Goal: Task Accomplishment & Management: Use online tool/utility

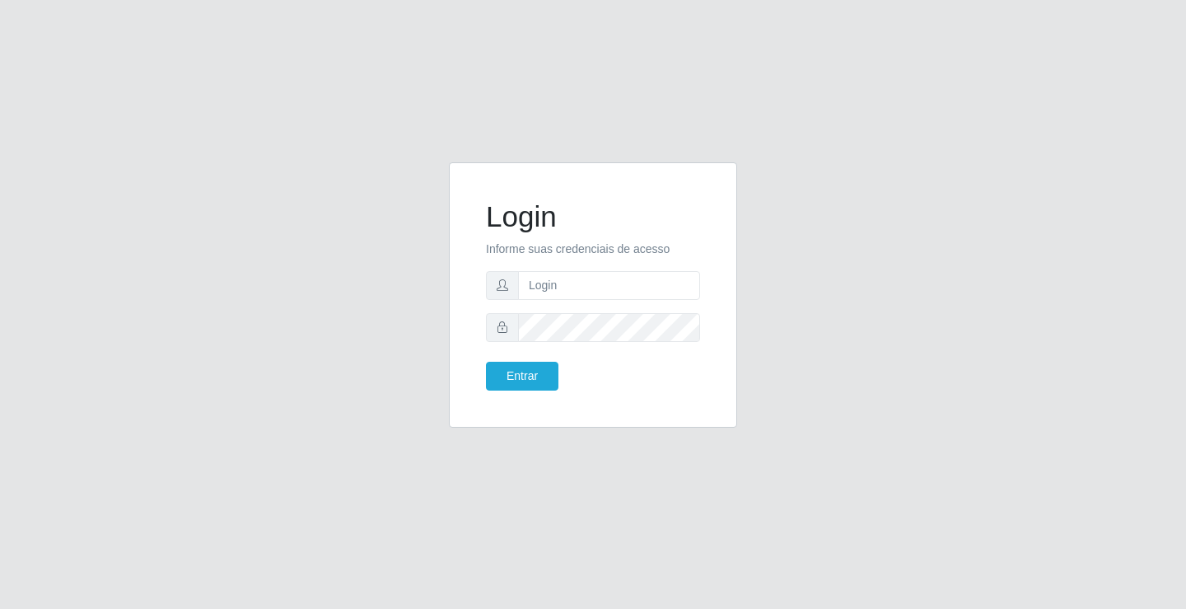
click at [811, 41] on div "Login Informe suas credenciais de acesso Entrar" at bounding box center [593, 304] width 1186 height 609
click at [567, 293] on input "text" at bounding box center [609, 285] width 182 height 29
type input "[PERSON_NAME]"
click at [486, 362] on button "Entrar" at bounding box center [522, 376] width 72 height 29
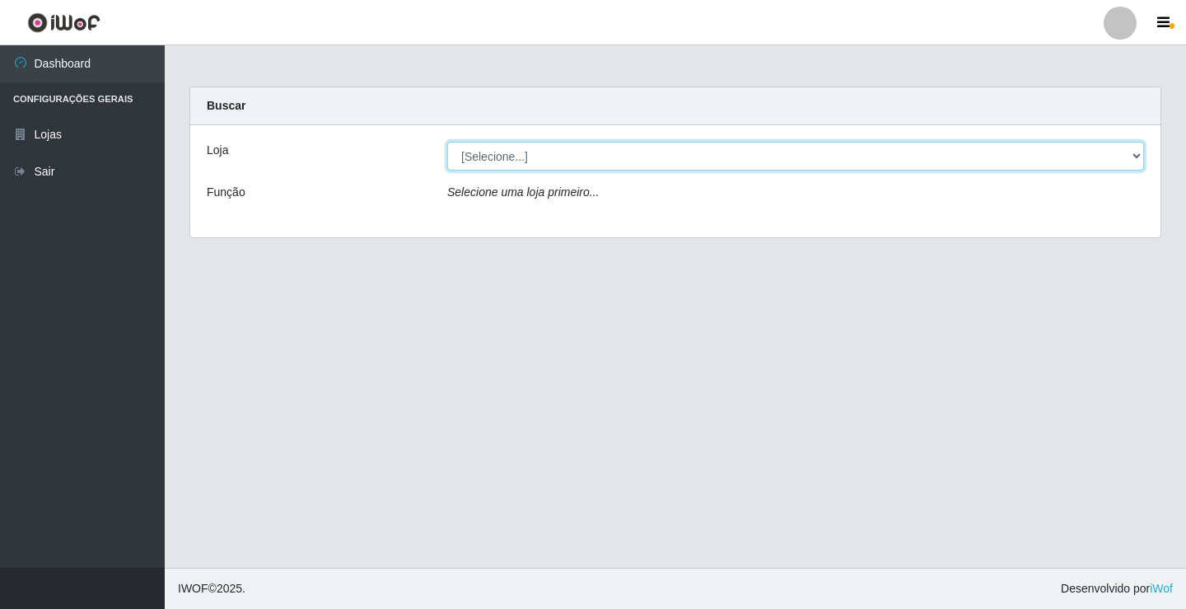
click at [535, 150] on select "[Selecione...] Ideal - Conceição" at bounding box center [795, 156] width 697 height 29
select select "231"
click at [447, 142] on select "[Selecione...] Ideal - Conceição" at bounding box center [795, 156] width 697 height 29
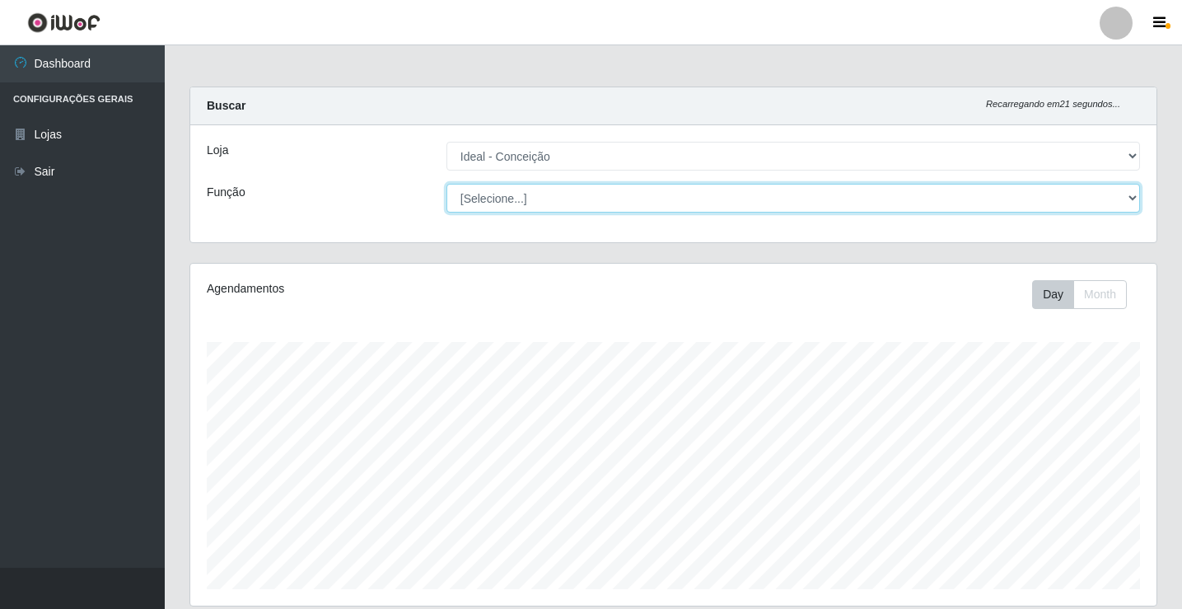
click at [584, 201] on select "[Selecione...] ASG ASG + ASG ++ Auxiliar de Estacionamento Auxiliar de Estacion…" at bounding box center [793, 198] width 694 height 29
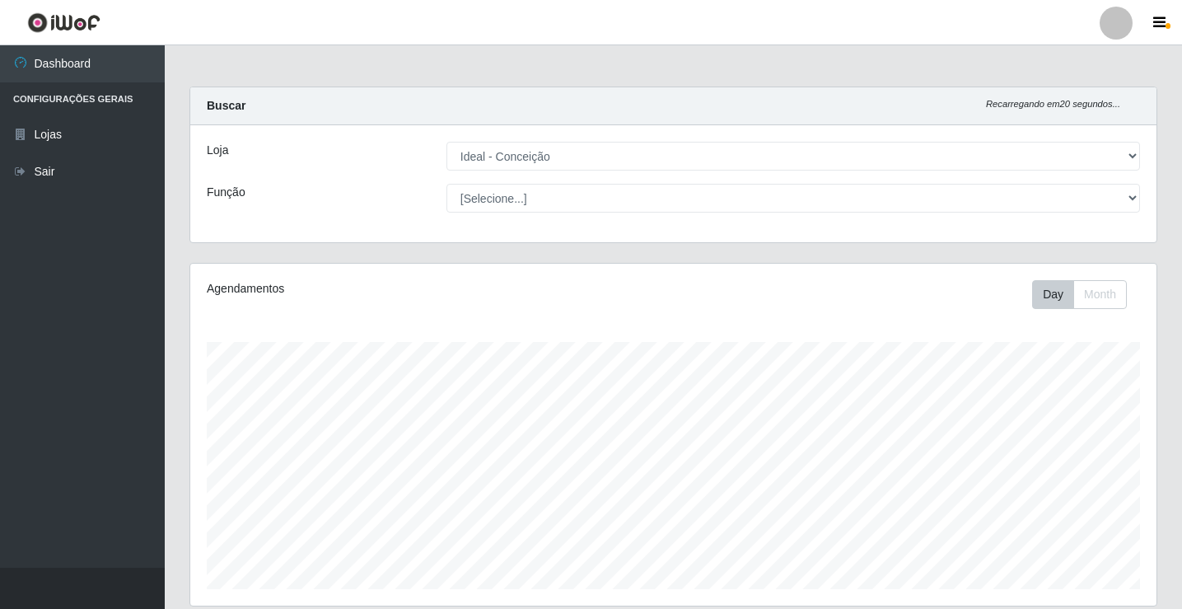
click at [404, 195] on div "Função" at bounding box center [314, 198] width 240 height 29
click at [1107, 31] on div at bounding box center [1116, 23] width 33 height 33
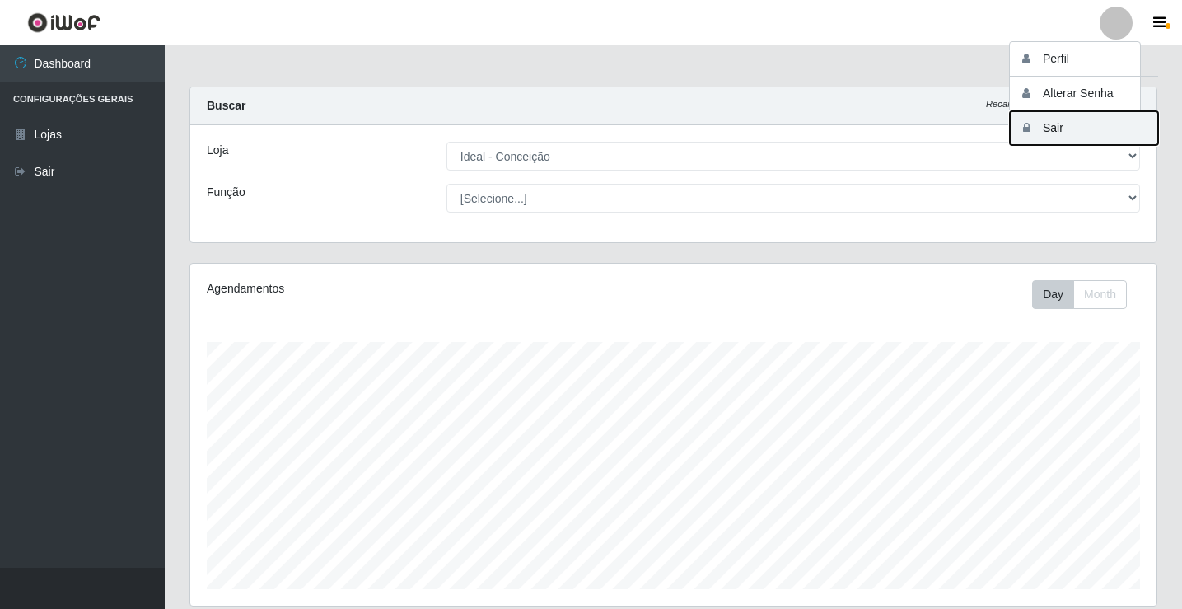
click at [1049, 120] on button "Sair" at bounding box center [1084, 128] width 148 height 34
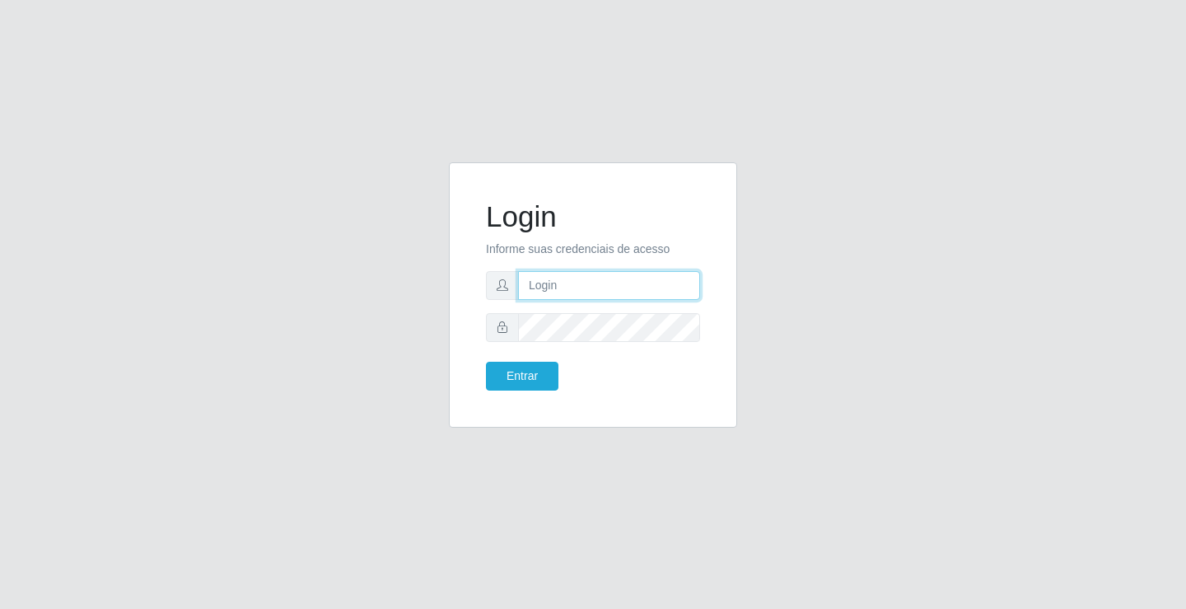
click at [585, 298] on input "text" at bounding box center [609, 285] width 182 height 29
type input "[PERSON_NAME]"
click at [486, 362] on button "Entrar" at bounding box center [522, 376] width 72 height 29
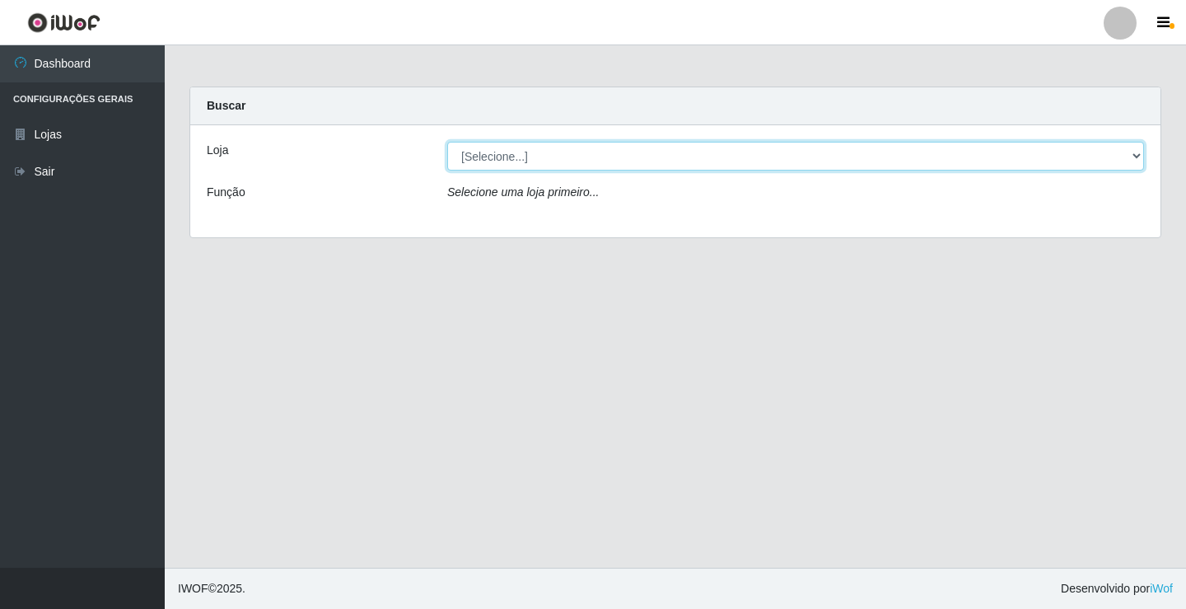
click at [624, 158] on select "[Selecione...] Ideal - Conceição" at bounding box center [795, 156] width 697 height 29
select select "231"
click at [447, 142] on select "[Selecione...] Ideal - Conceição" at bounding box center [795, 156] width 697 height 29
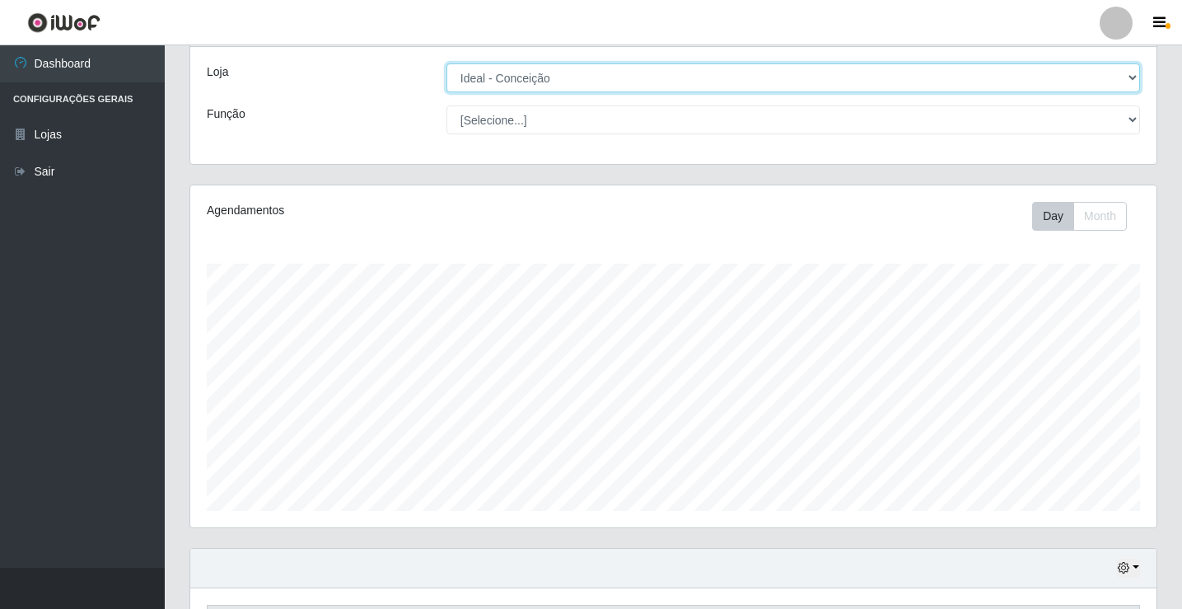
scroll to position [82, 0]
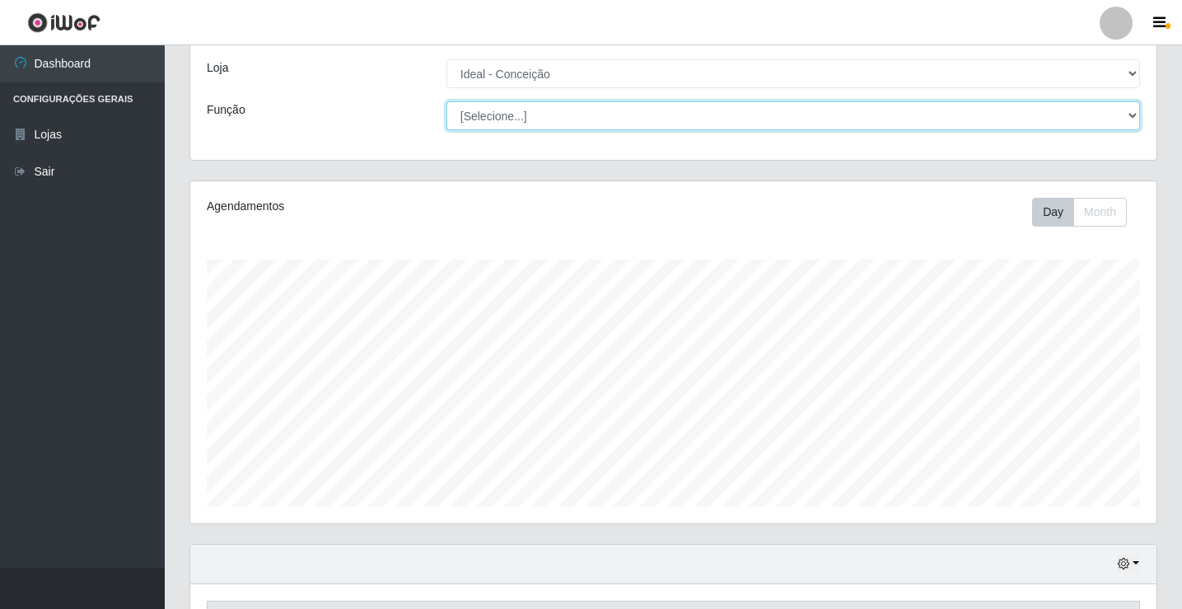
click at [672, 120] on select "[Selecione...] ASG ASG + ASG ++ Auxiliar de Estacionamento Auxiliar de Estacion…" at bounding box center [793, 115] width 694 height 29
select select "1"
click at [446, 101] on select "[Selecione...] ASG ASG + ASG ++ Auxiliar de Estacionamento Auxiliar de Estacion…" at bounding box center [793, 115] width 694 height 29
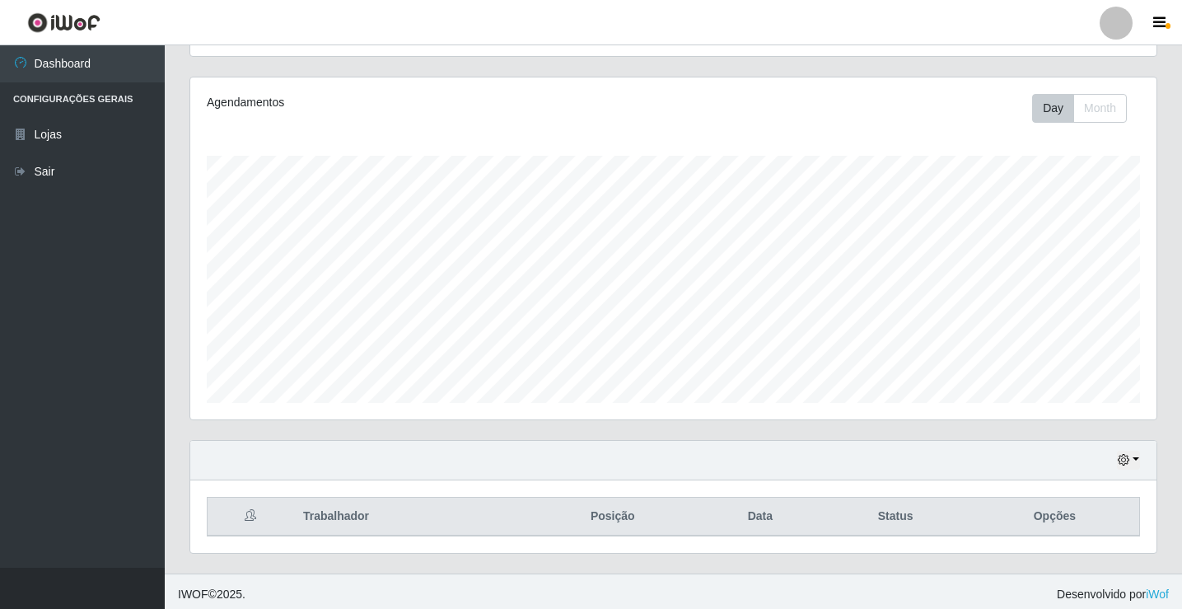
scroll to position [192, 0]
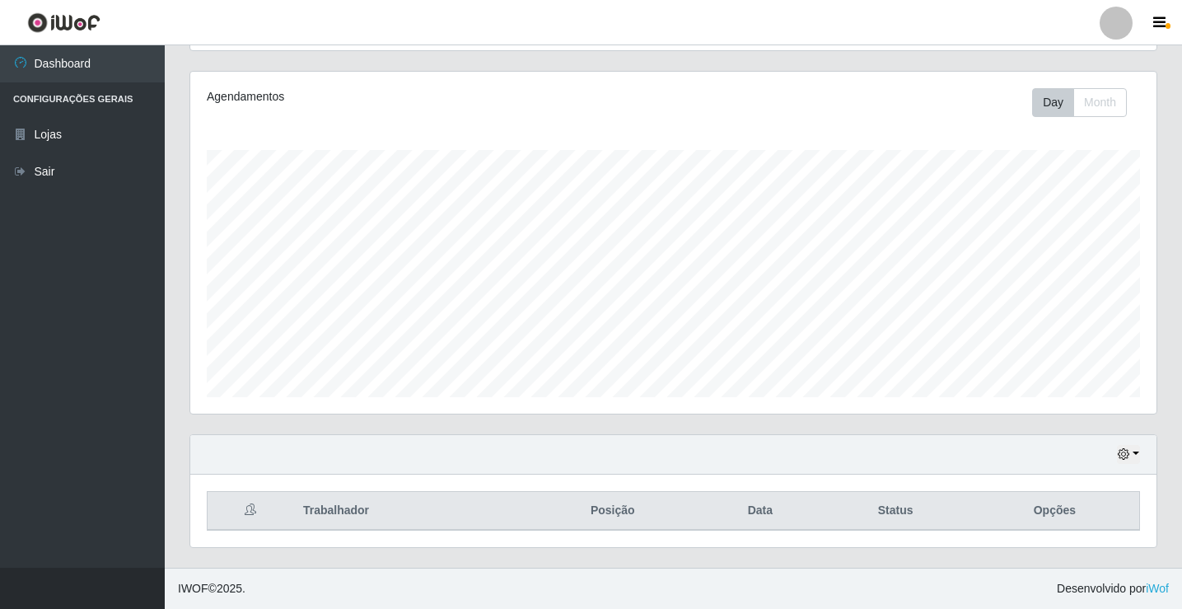
click at [1111, 19] on div at bounding box center [1116, 23] width 33 height 33
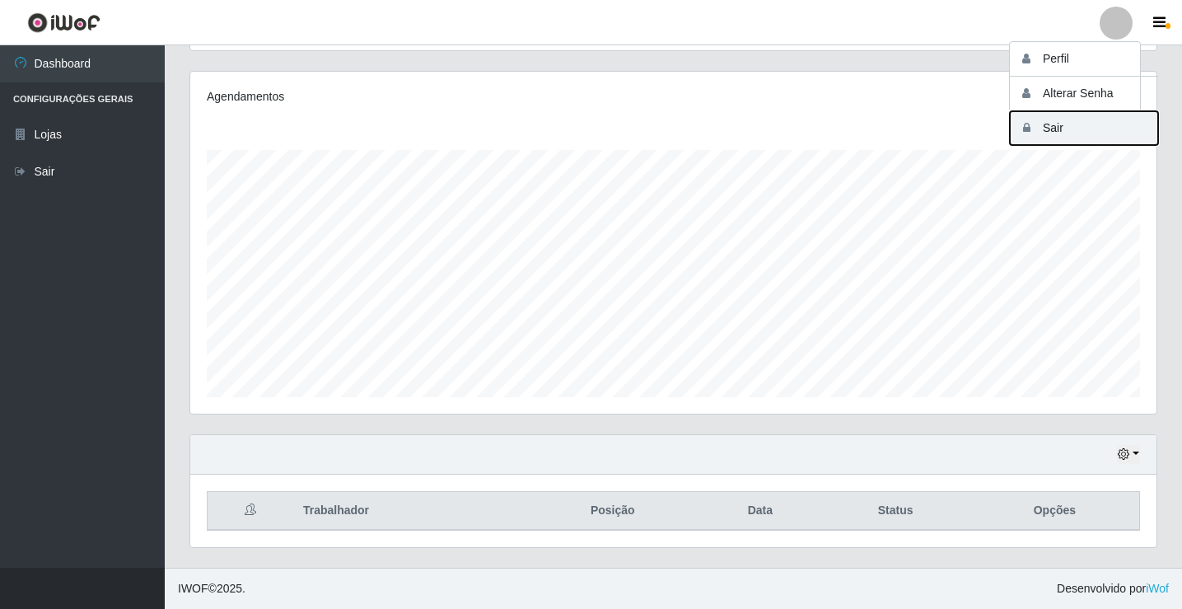
click at [1106, 122] on button "Sair" at bounding box center [1084, 128] width 148 height 34
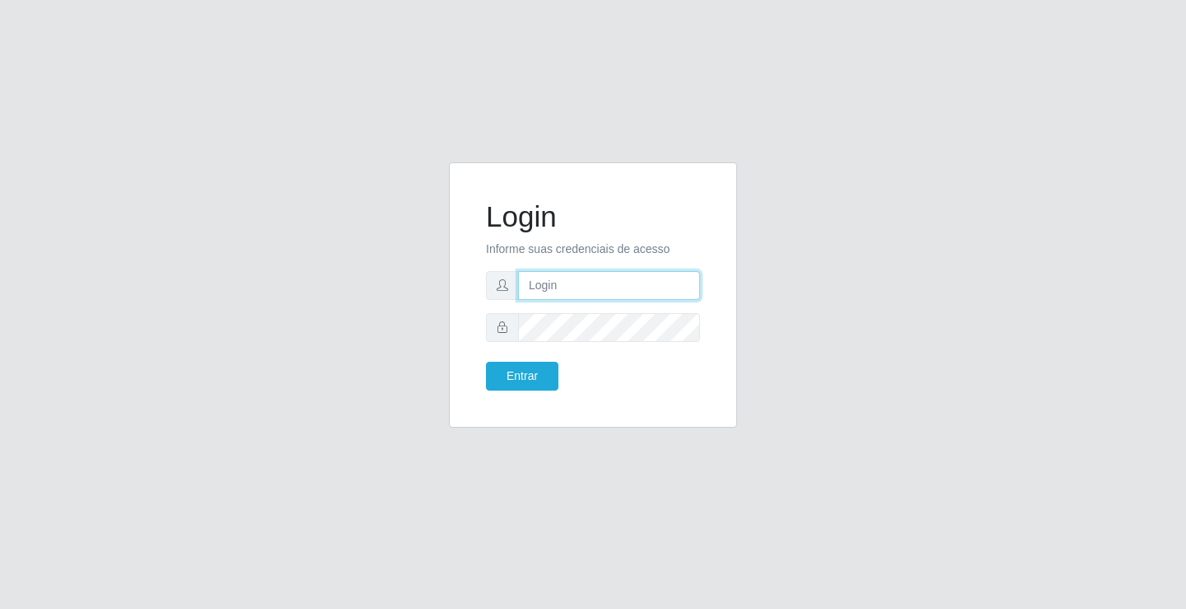
click at [588, 279] on input "text" at bounding box center [609, 285] width 182 height 29
type input "[PERSON_NAME]"
click at [486, 362] on button "Entrar" at bounding box center [522, 376] width 72 height 29
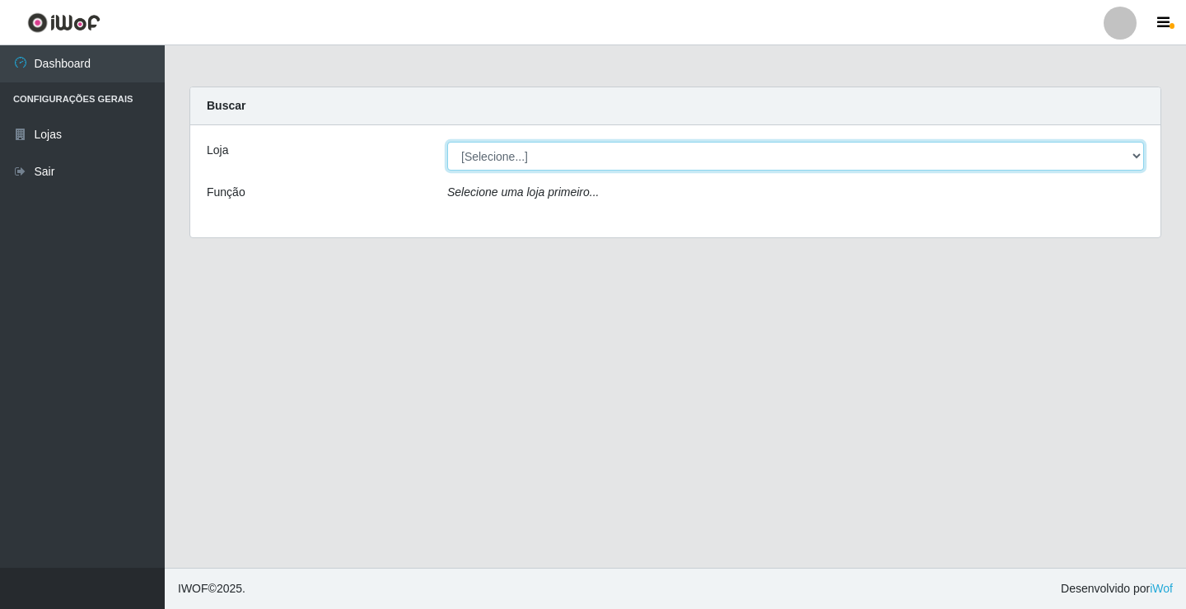
click at [656, 151] on select "[Selecione...] Ideal - Conceição" at bounding box center [795, 156] width 697 height 29
select select "231"
click at [447, 142] on select "[Selecione...] Ideal - Conceição" at bounding box center [795, 156] width 697 height 29
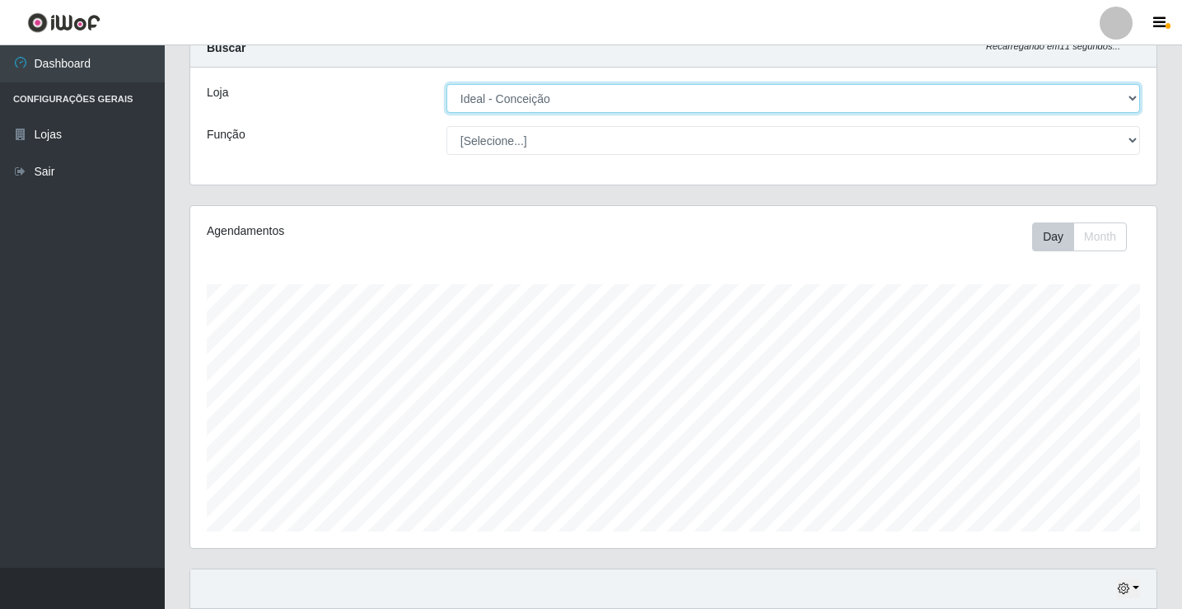
scroll to position [82, 0]
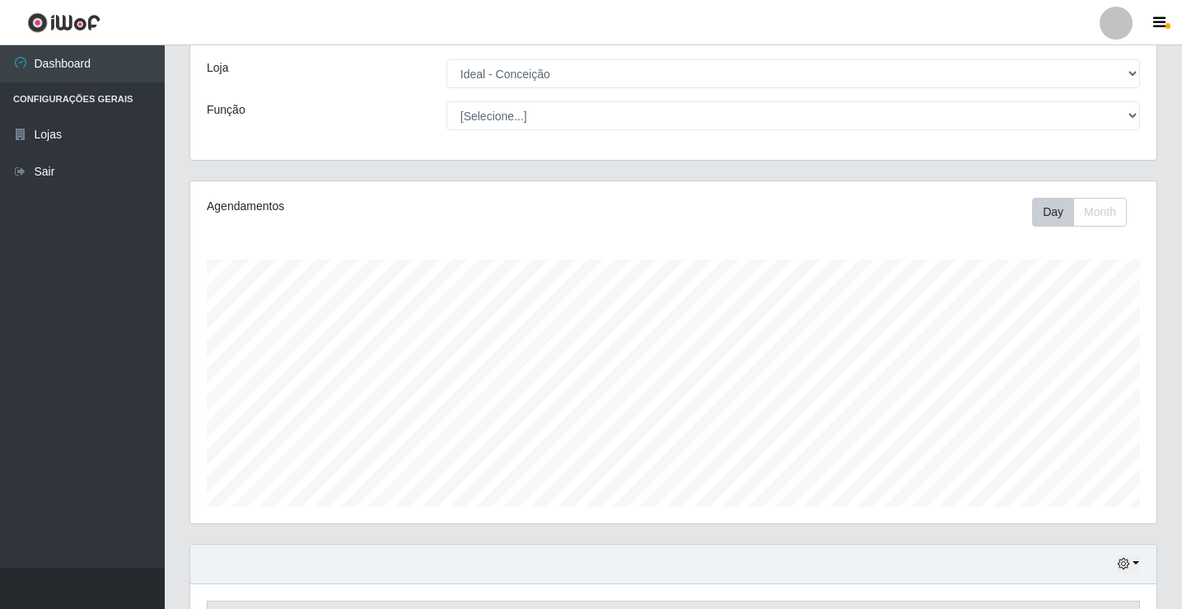
click at [1122, 24] on div at bounding box center [1116, 23] width 33 height 33
click at [1105, 145] on div "Perfil Alterar Senha Sair" at bounding box center [1075, 93] width 132 height 105
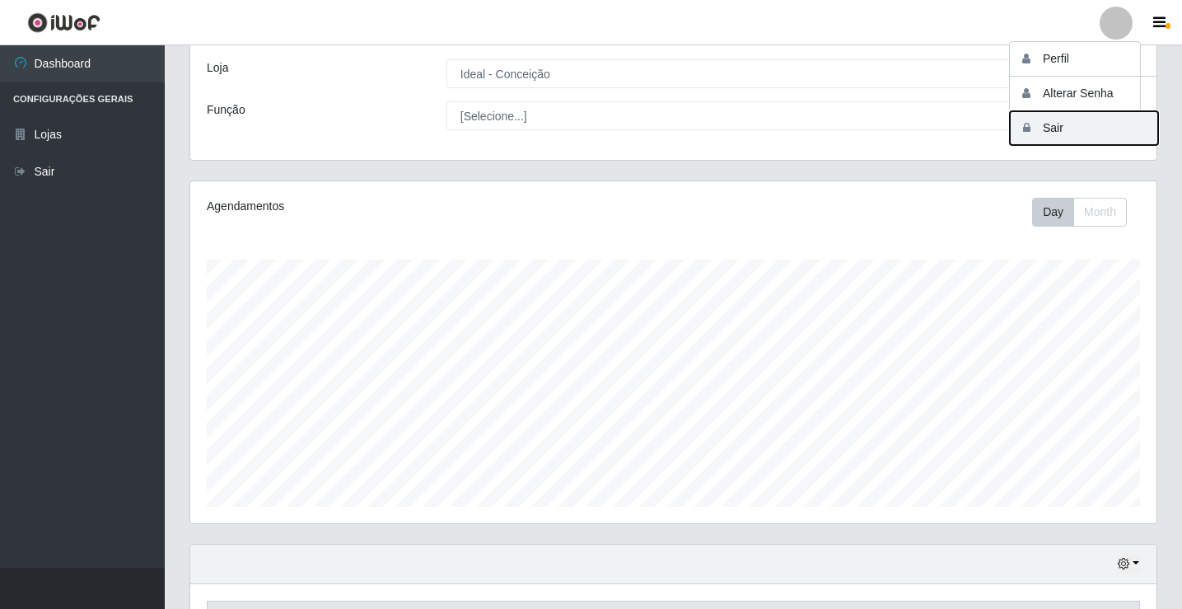
click at [1079, 127] on button "Sair" at bounding box center [1084, 128] width 148 height 34
